Goal: Transaction & Acquisition: Purchase product/service

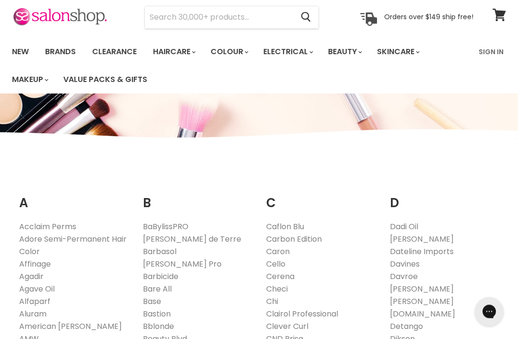
scroll to position [35, 0]
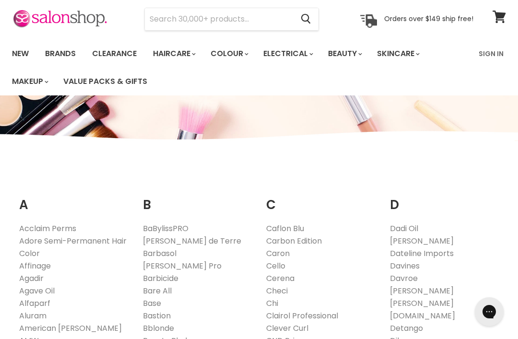
click at [407, 268] on link "Davines" at bounding box center [405, 266] width 30 height 11
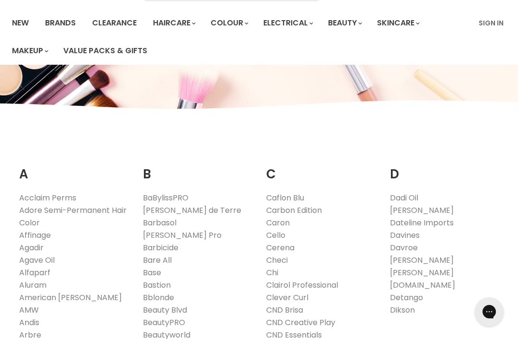
click at [118, 17] on link "Clearance" at bounding box center [114, 23] width 59 height 20
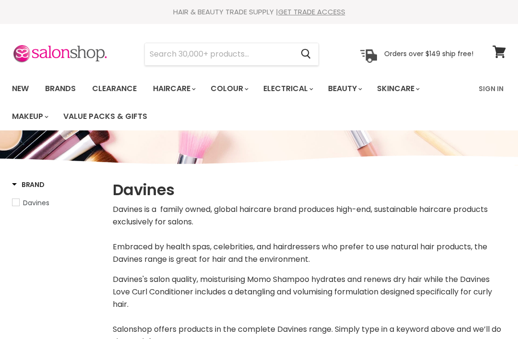
select select "manual"
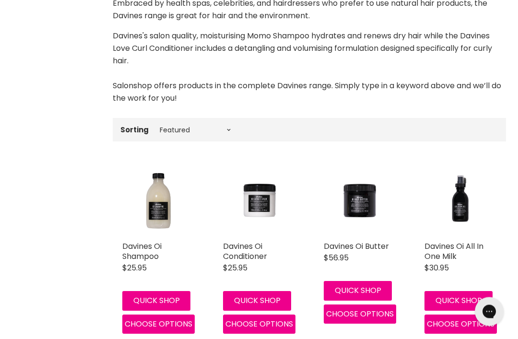
scroll to position [244, 0]
click at [219, 132] on select "Best selling Featured Price, low to high Price, high to low Alphabetically, A-Z…" at bounding box center [195, 130] width 81 height 8
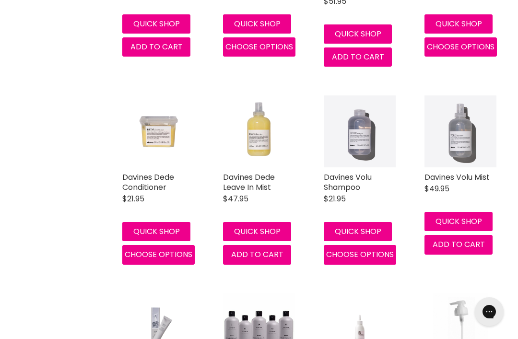
scroll to position [1756, 0]
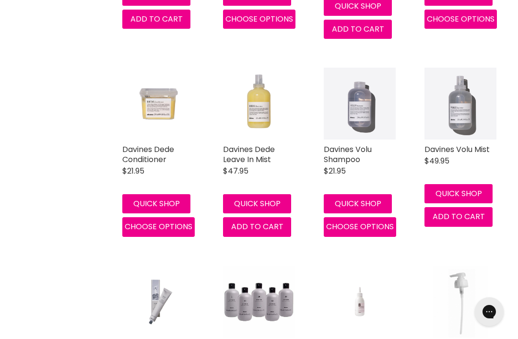
click at [466, 211] on span "Add to cart" at bounding box center [459, 216] width 52 height 11
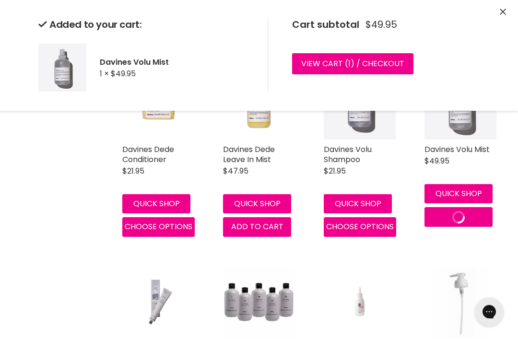
click at [364, 224] on span "Choose options" at bounding box center [360, 226] width 68 height 11
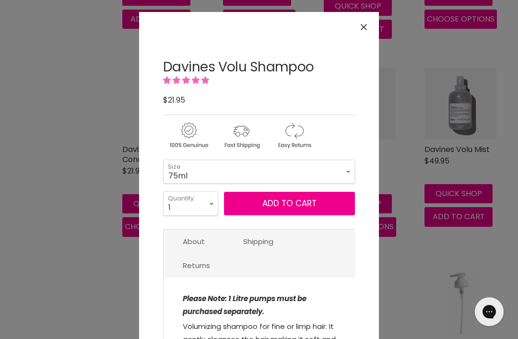
click at [345, 171] on select "75ml 250ml 1 Litre" at bounding box center [259, 172] width 192 height 24
click at [345, 169] on select "75ml 250ml 1 Litre" at bounding box center [259, 172] width 192 height 24
select select "250ml"
click at [320, 202] on button "Add to cart" at bounding box center [289, 204] width 131 height 24
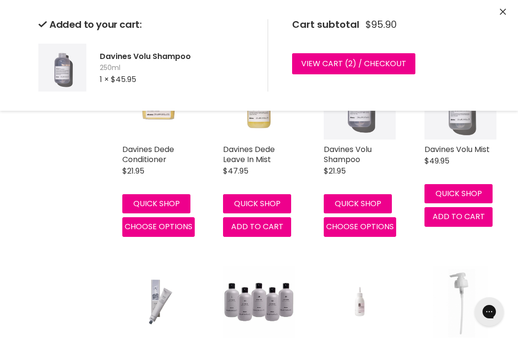
click at [503, 7] on button "Close" at bounding box center [503, 12] width 6 height 10
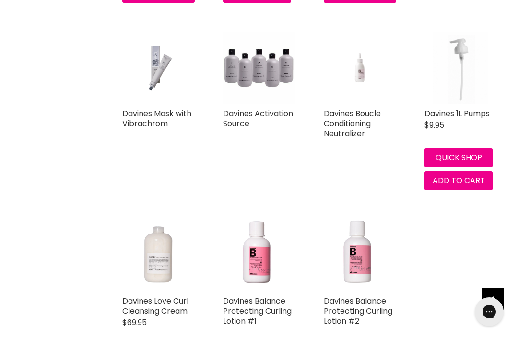
scroll to position [1969, 0]
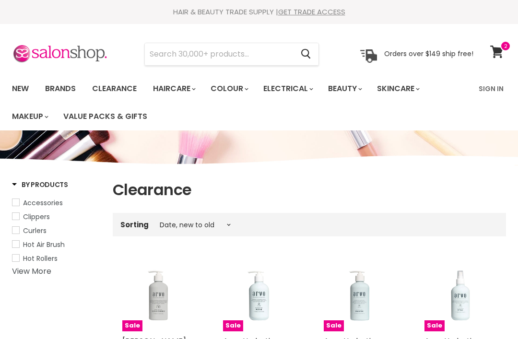
select select "created-descending"
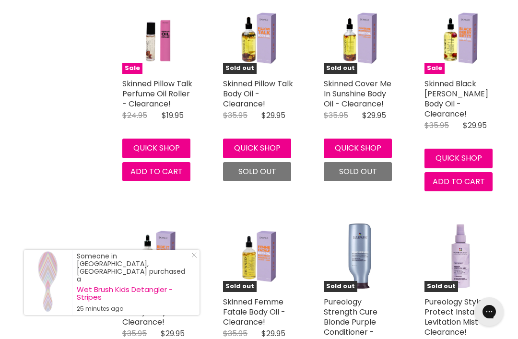
scroll to position [2279, 0]
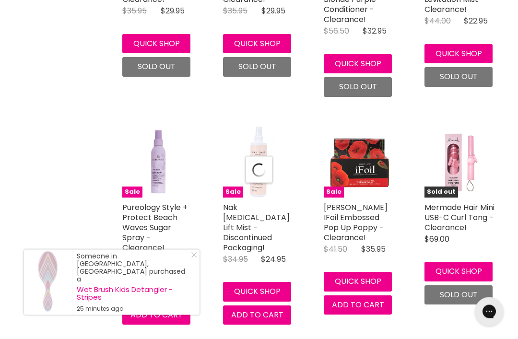
select select "created-descending"
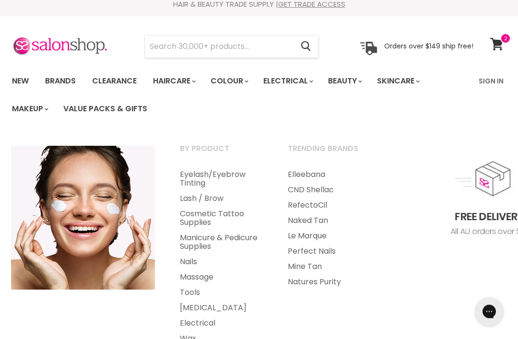
scroll to position [8, 0]
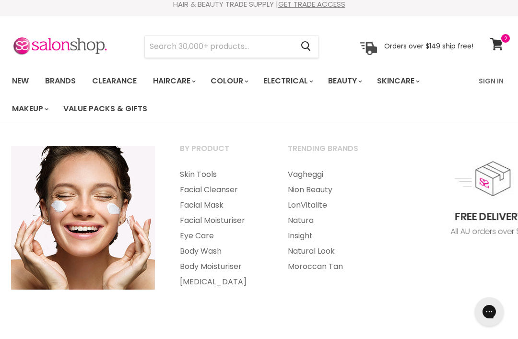
click at [206, 174] on link "Skin Tools" at bounding box center [221, 174] width 106 height 15
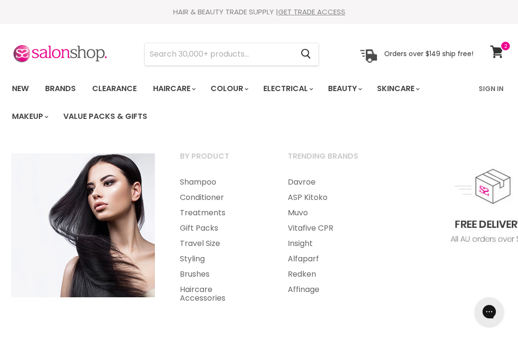
click at [201, 298] on link "Haircare Accessories" at bounding box center [221, 294] width 106 height 24
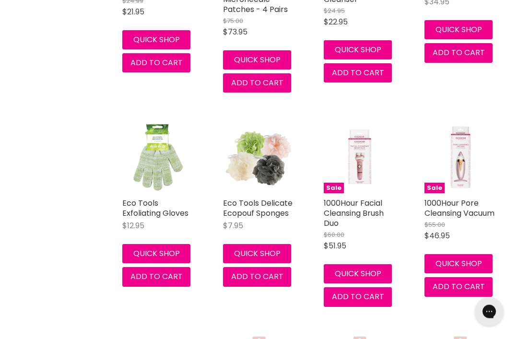
scroll to position [372, 0]
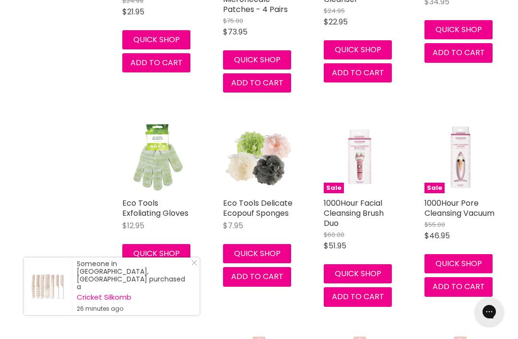
click at [269, 164] on img "Main content" at bounding box center [259, 157] width 72 height 72
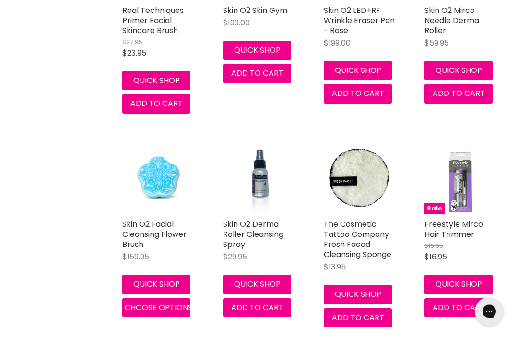
scroll to position [987, 0]
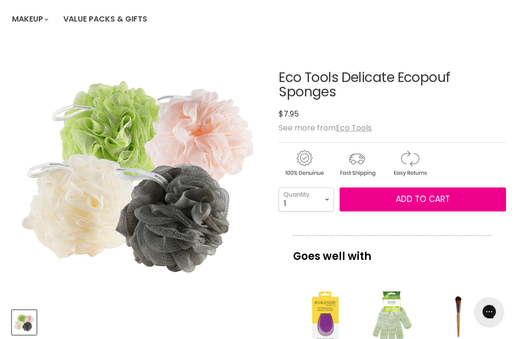
scroll to position [84, 0]
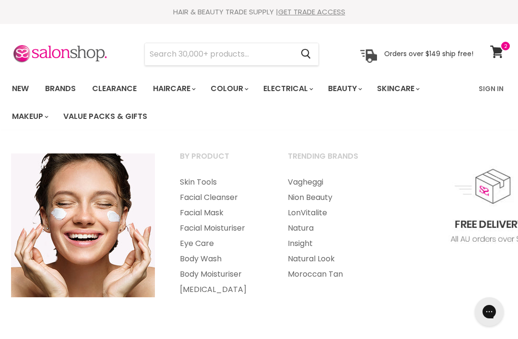
click at [19, 80] on link "New" at bounding box center [20, 89] width 31 height 20
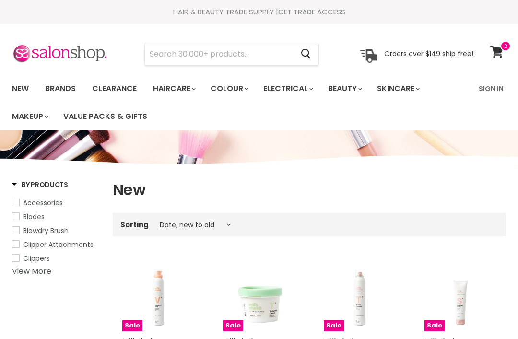
select select "created-descending"
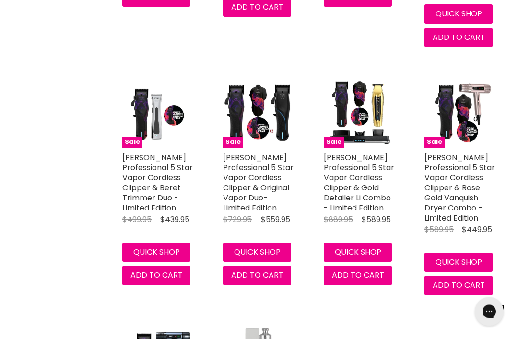
scroll to position [2063, 0]
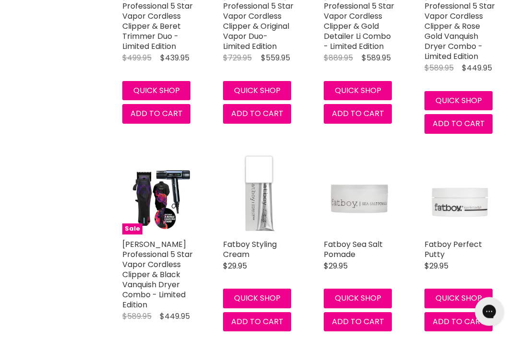
scroll to position [2216, 0]
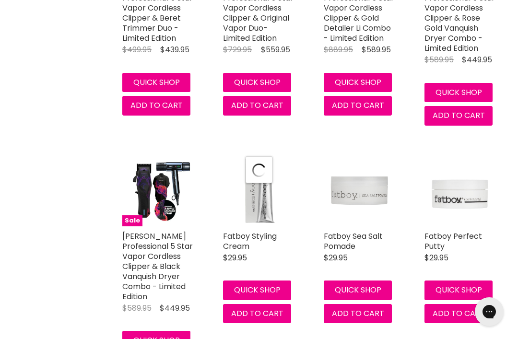
select select "created-descending"
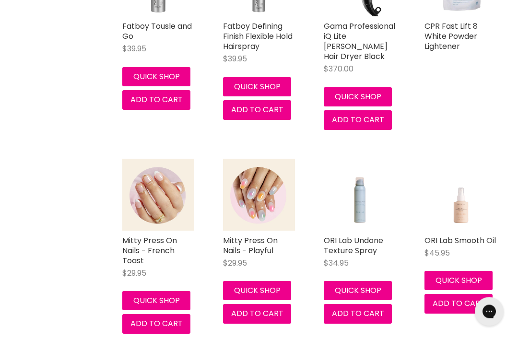
scroll to position [2879, 0]
click at [140, 161] on img "Main content" at bounding box center [158, 195] width 72 height 72
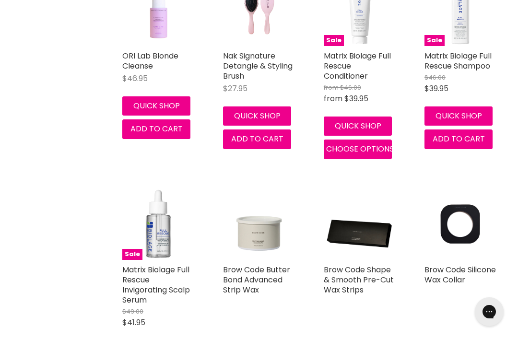
scroll to position [4277, 0]
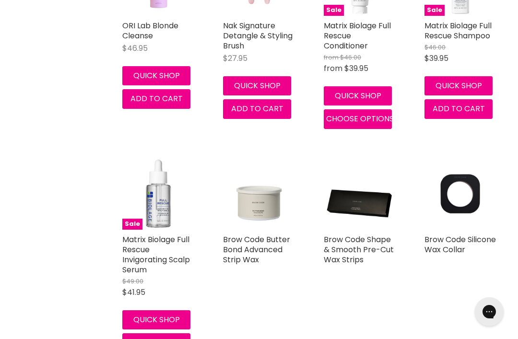
click at [486, 174] on img "Main content" at bounding box center [461, 194] width 72 height 72
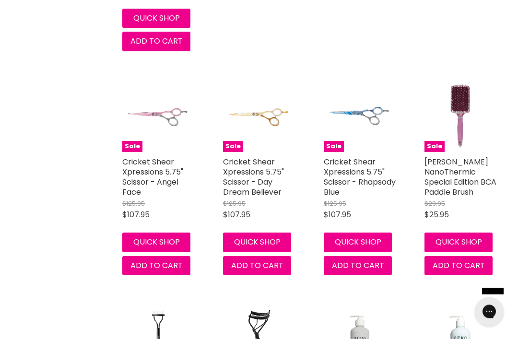
scroll to position [4589, 0]
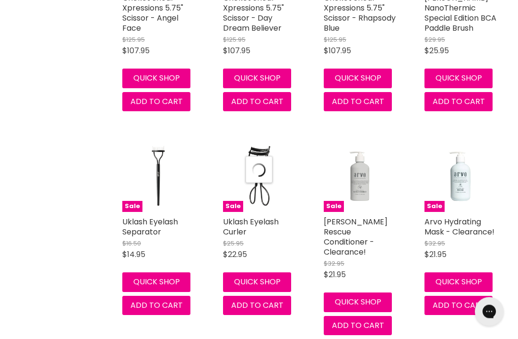
select select "created-descending"
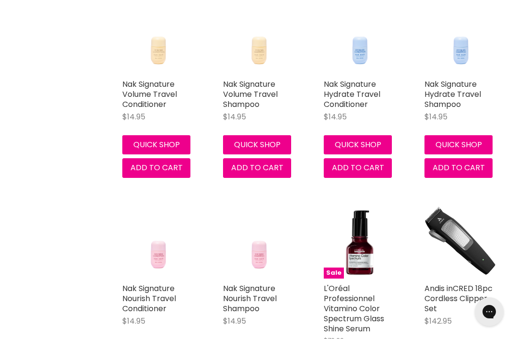
scroll to position [7002, 0]
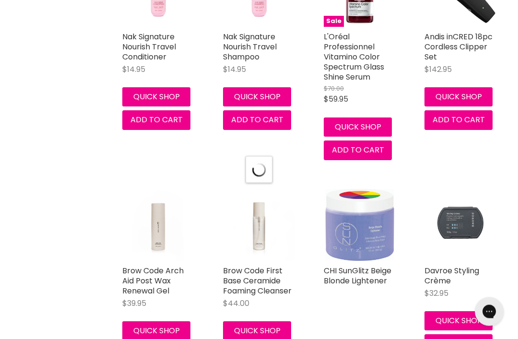
scroll to position [7243, 0]
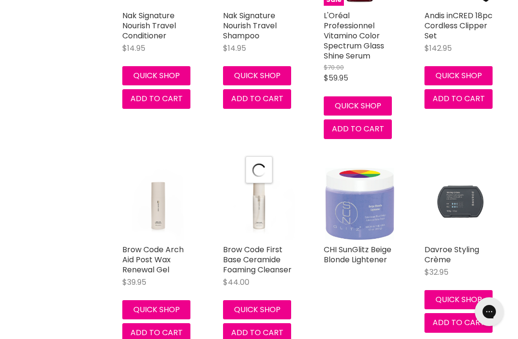
select select "created-descending"
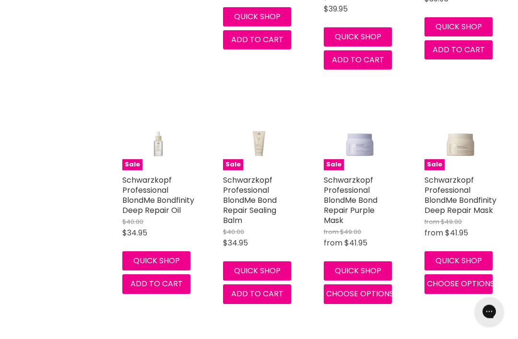
scroll to position [9828, 0]
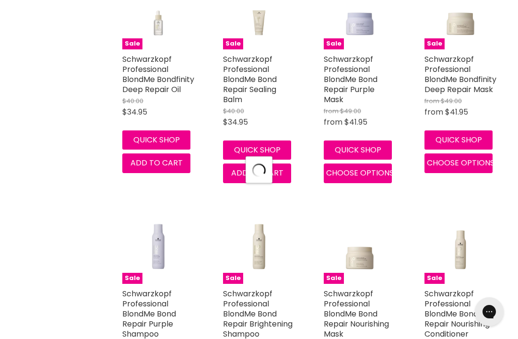
select select "created-descending"
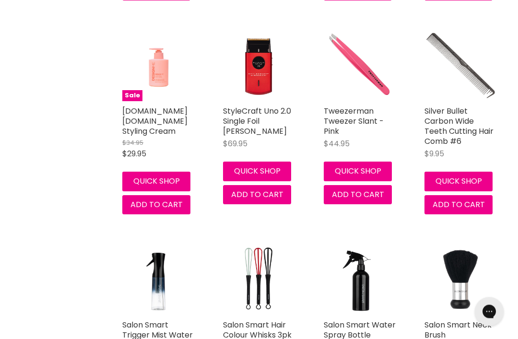
scroll to position [12192, 0]
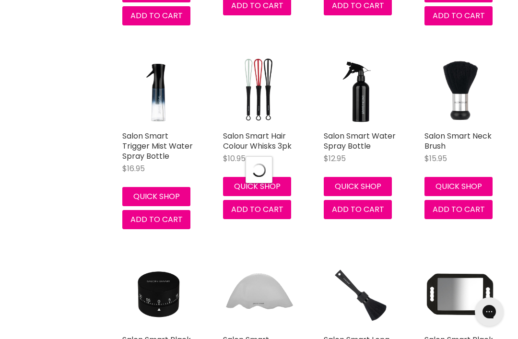
scroll to position [12404, 0]
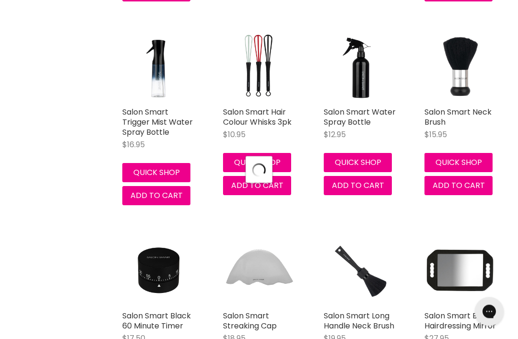
select select "created-descending"
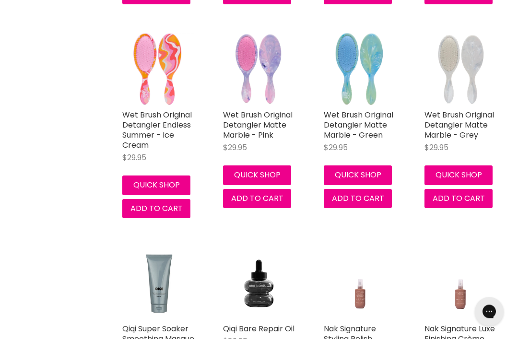
scroll to position [13208, 0]
click at [266, 247] on img "Main content" at bounding box center [259, 283] width 72 height 72
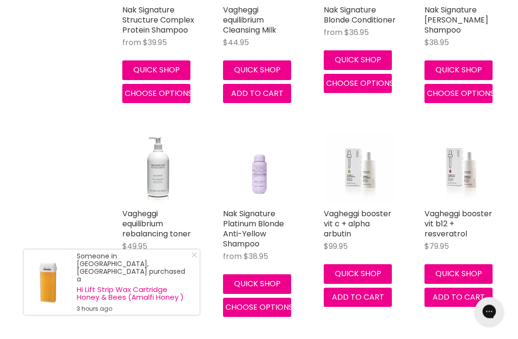
scroll to position [14563, 0]
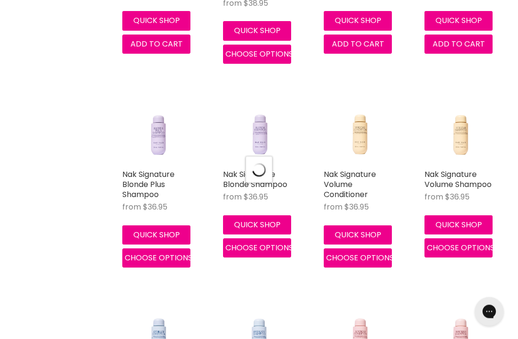
scroll to position [15054, 0]
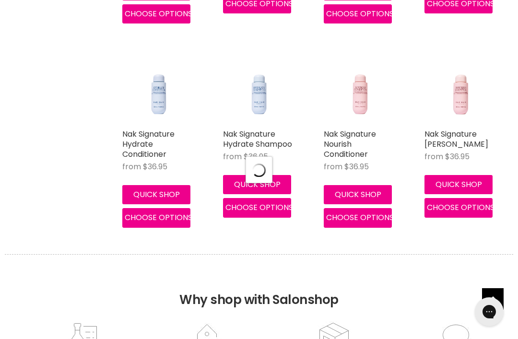
select select "created-descending"
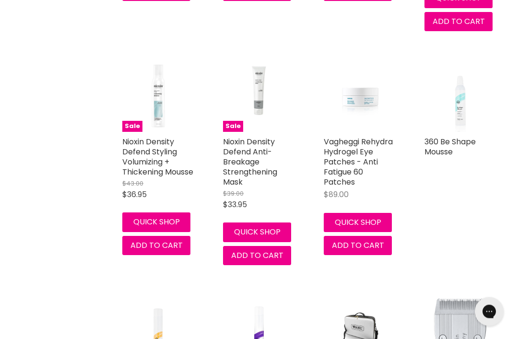
scroll to position [17352, 0]
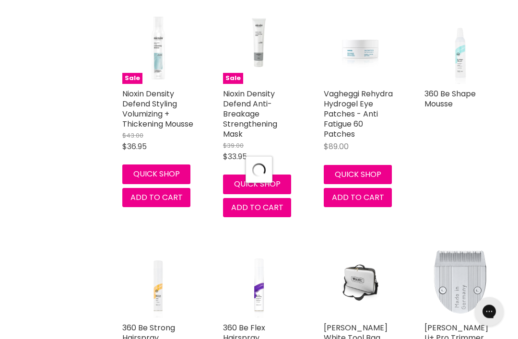
scroll to position [17508, 0]
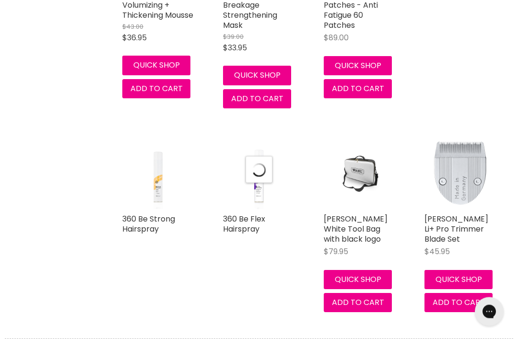
select select "created-descending"
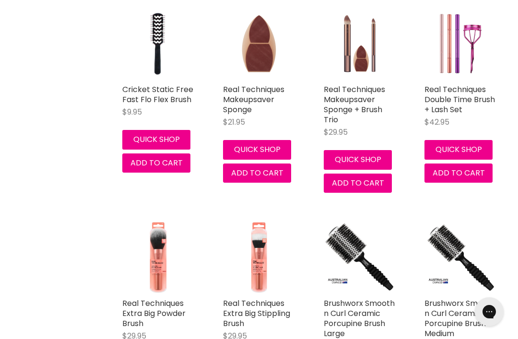
scroll to position [19679, 0]
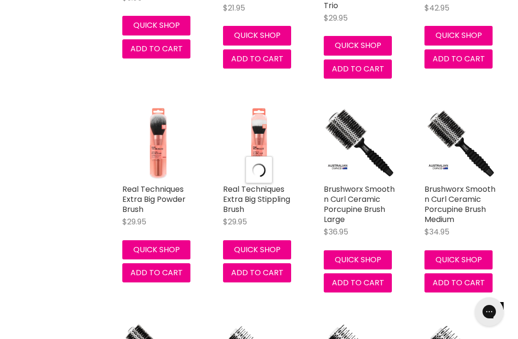
scroll to position [19877, 0]
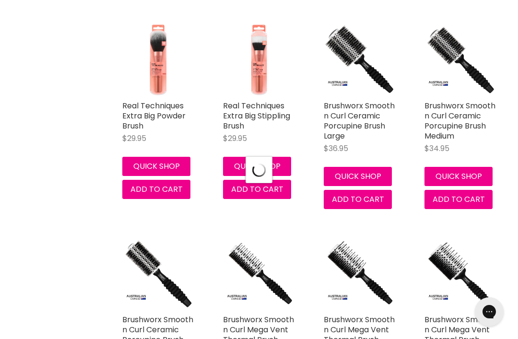
select select "created-descending"
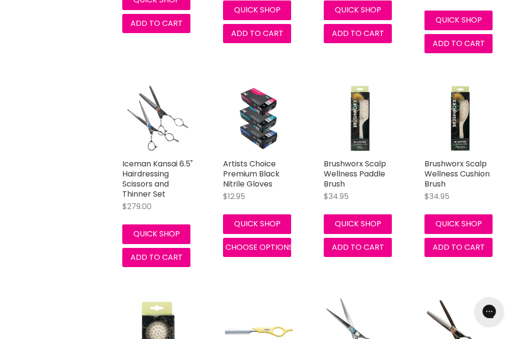
scroll to position [22242, 0]
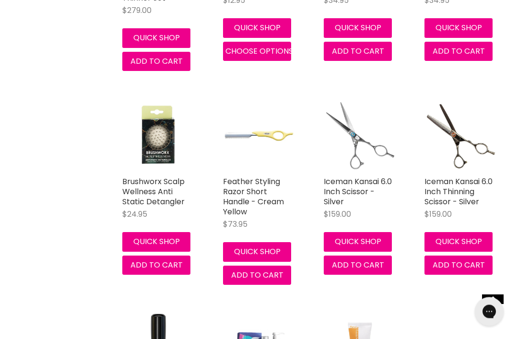
scroll to position [22402, 0]
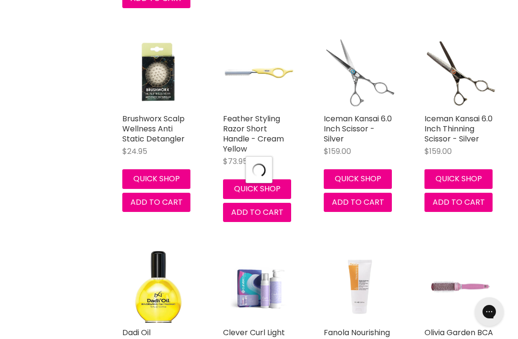
select select "created-descending"
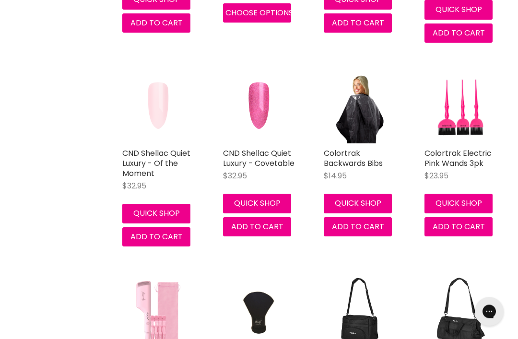
scroll to position [24743, 0]
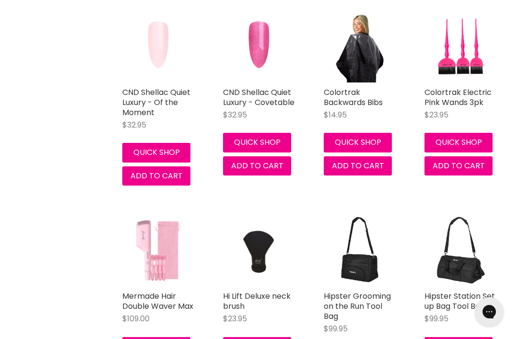
scroll to position [24984, 0]
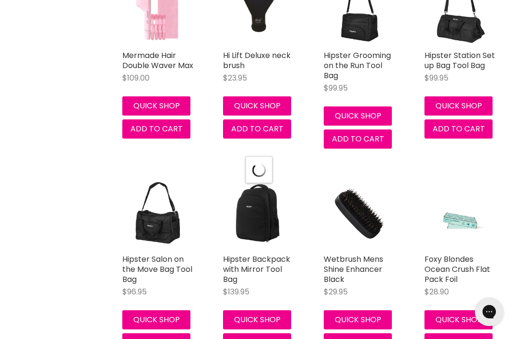
select select "created-descending"
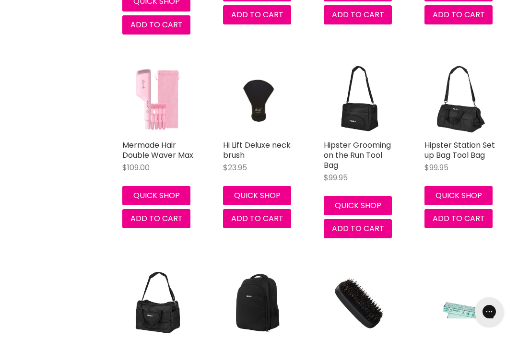
scroll to position [24828, 0]
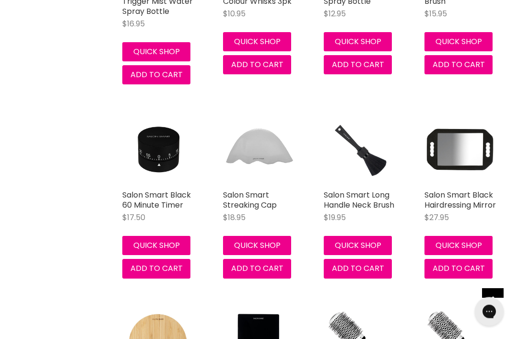
scroll to position [12291, 0]
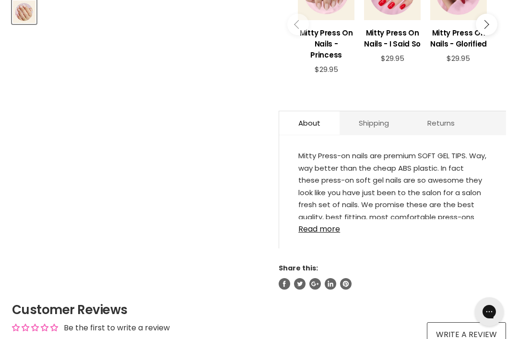
scroll to position [389, 0]
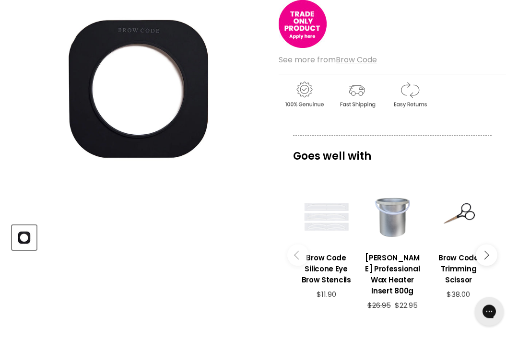
scroll to position [170, 0]
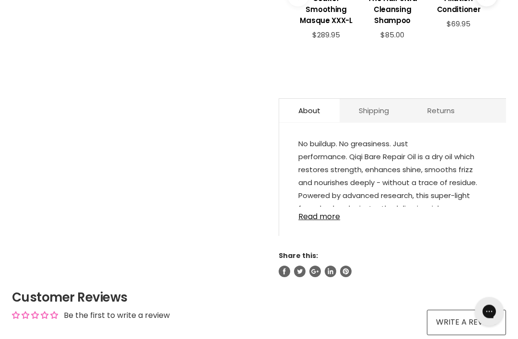
scroll to position [454, 0]
click at [326, 215] on link "Read more" at bounding box center [392, 214] width 189 height 14
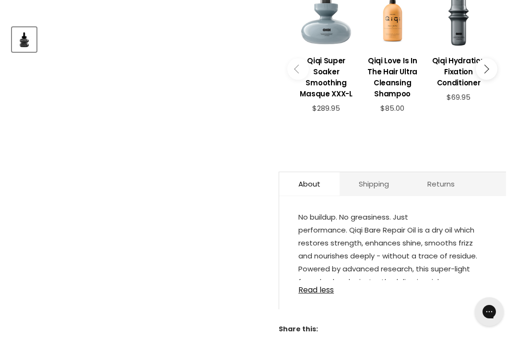
scroll to position [370, 0]
